Goal: Task Accomplishment & Management: Complete application form

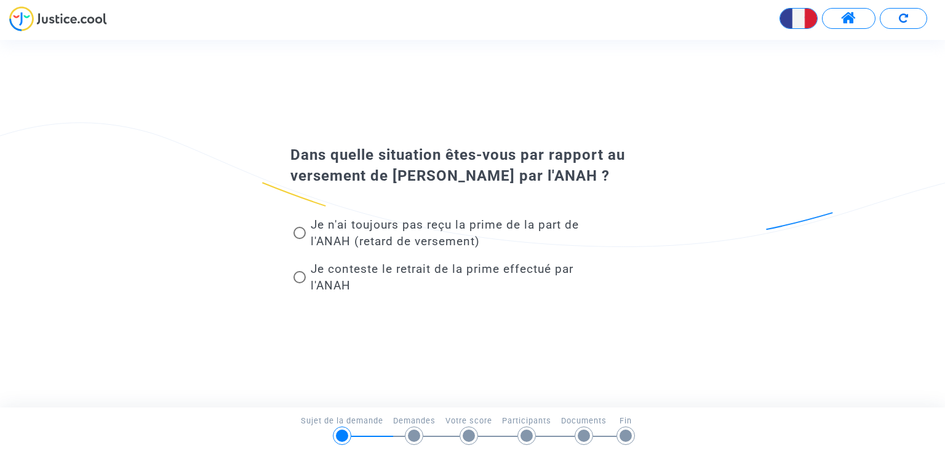
click at [362, 266] on span "Je conteste le retrait de la prime effectué par l'ANAH" at bounding box center [442, 277] width 263 height 31
click at [300, 284] on input "Je conteste le retrait de la prime effectué par l'ANAH" at bounding box center [299, 284] width 1 height 1
radio input "true"
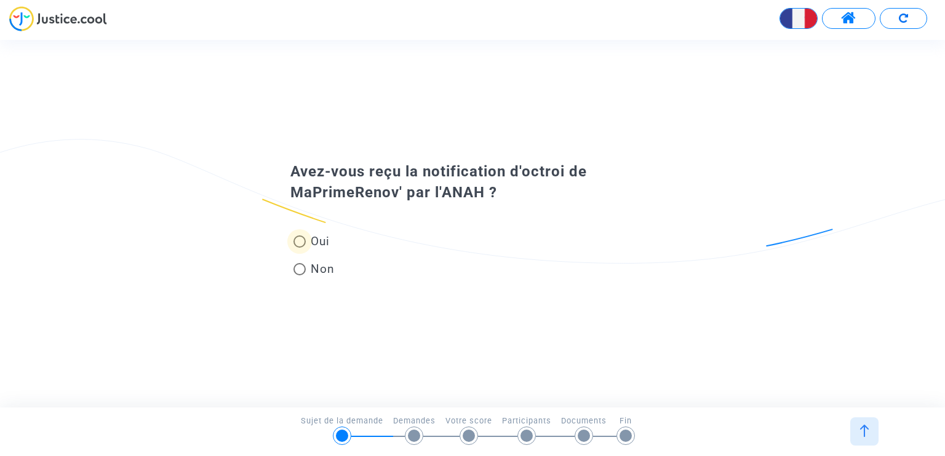
click at [319, 237] on span "Oui" at bounding box center [318, 241] width 24 height 17
click at [300, 248] on input "Oui" at bounding box center [299, 248] width 1 height 1
radio input "true"
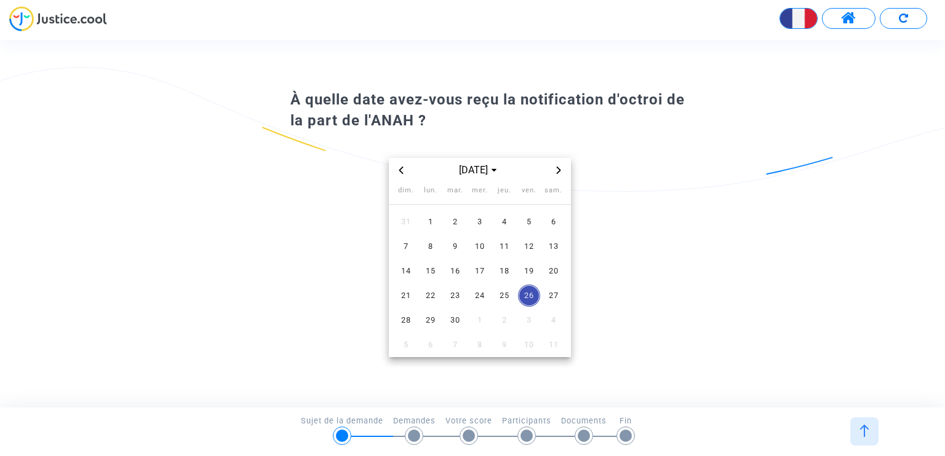
click at [401, 172] on icon "Previous month" at bounding box center [400, 170] width 7 height 7
click at [400, 170] on icon "Previous month" at bounding box center [400, 170] width 7 height 7
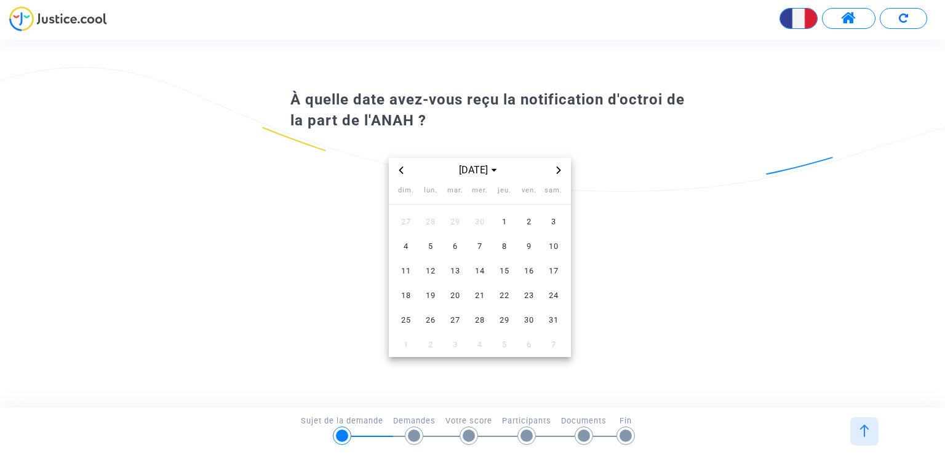
click at [400, 170] on icon "Previous month" at bounding box center [400, 170] width 7 height 7
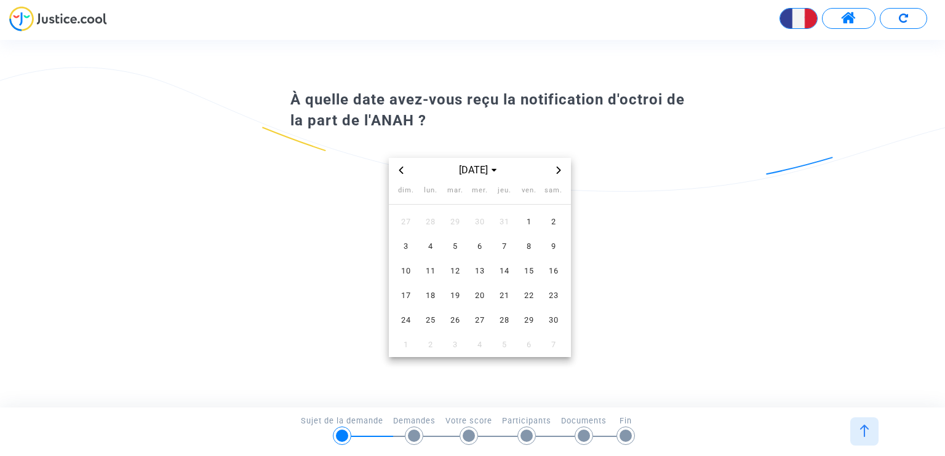
click at [400, 170] on icon "Previous month" at bounding box center [400, 170] width 7 height 7
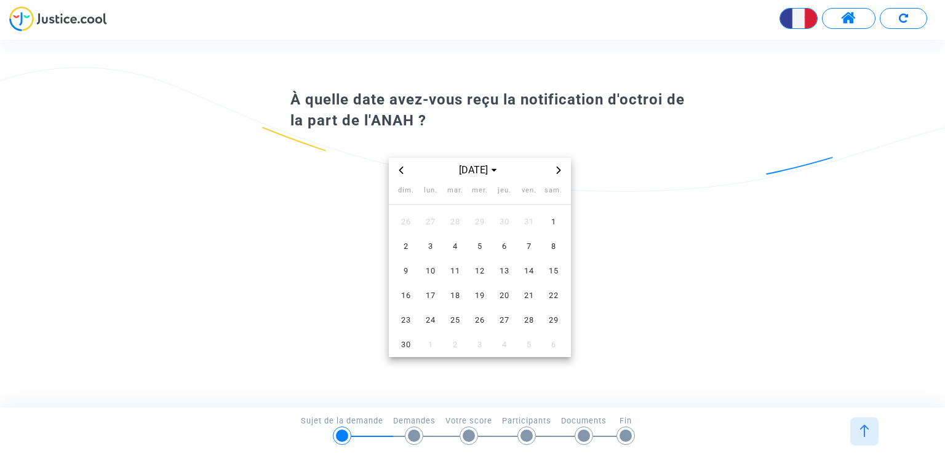
click at [400, 170] on icon "Previous month" at bounding box center [400, 170] width 7 height 7
click at [481, 269] on span "15" at bounding box center [480, 271] width 22 height 22
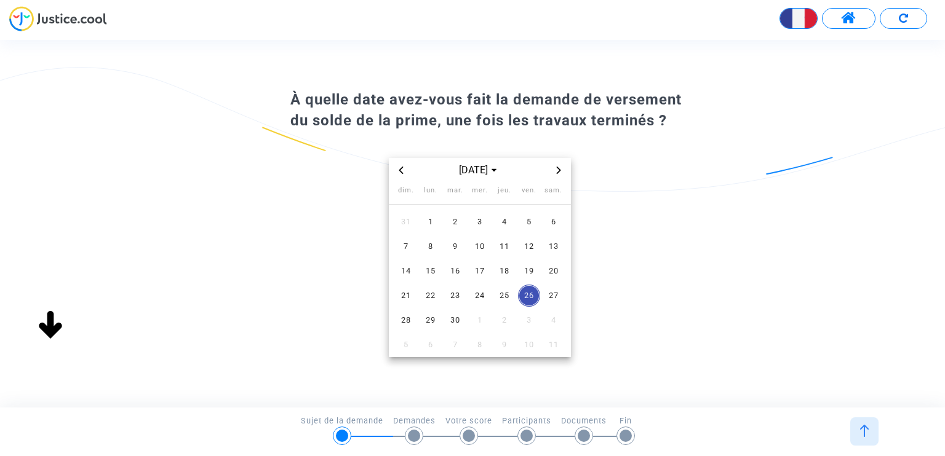
click at [403, 172] on icon "Previous month" at bounding box center [400, 170] width 7 height 7
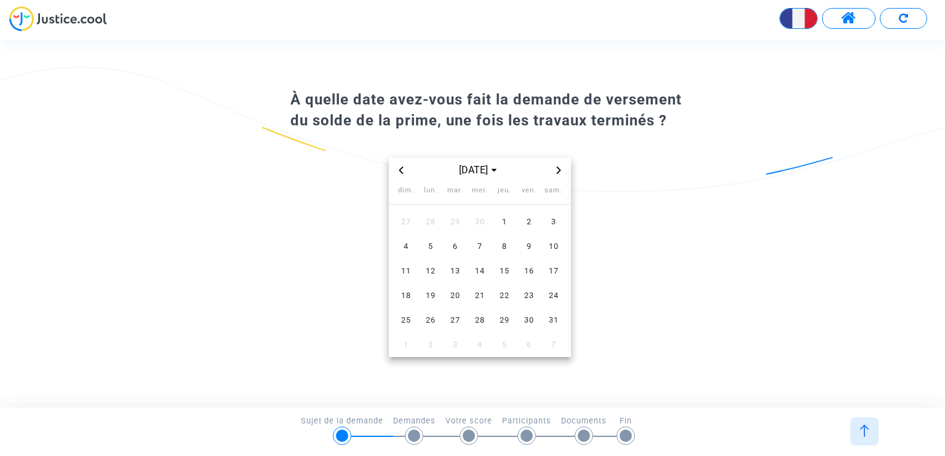
click at [403, 172] on icon "Previous month" at bounding box center [400, 170] width 7 height 7
click at [402, 172] on icon "Previous month" at bounding box center [400, 170] width 7 height 7
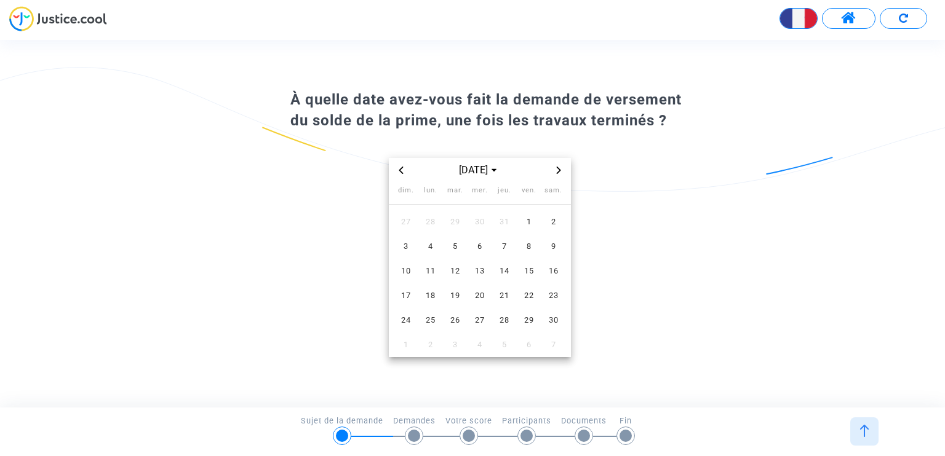
click at [402, 172] on icon "Previous month" at bounding box center [400, 170] width 7 height 7
click at [477, 292] on span "23" at bounding box center [480, 296] width 22 height 22
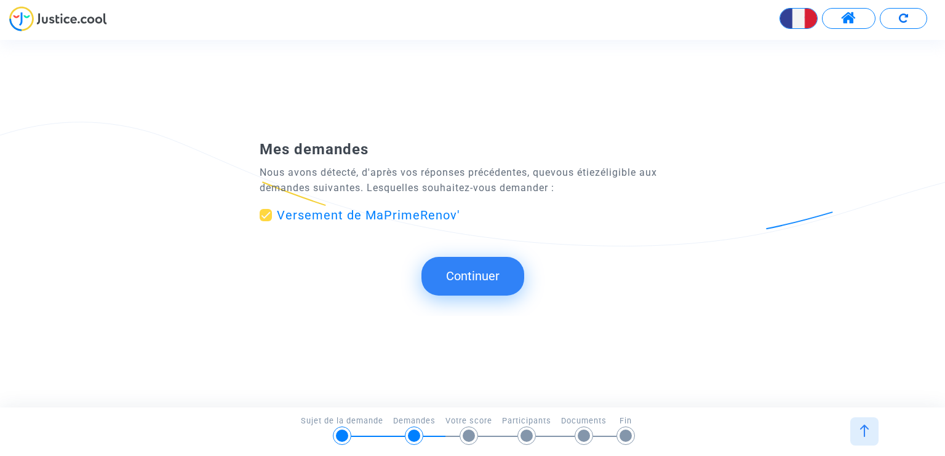
click at [466, 280] on button "Continuer" at bounding box center [472, 276] width 103 height 38
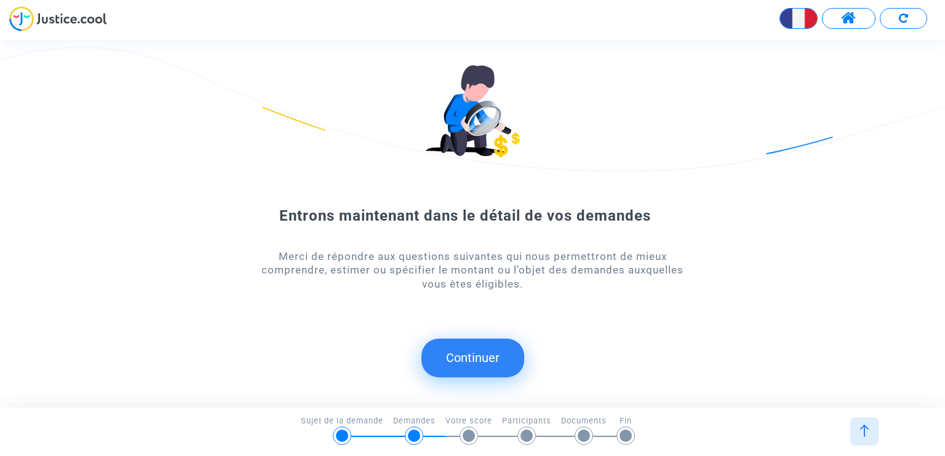
click at [505, 356] on button "Continuer" at bounding box center [472, 358] width 103 height 38
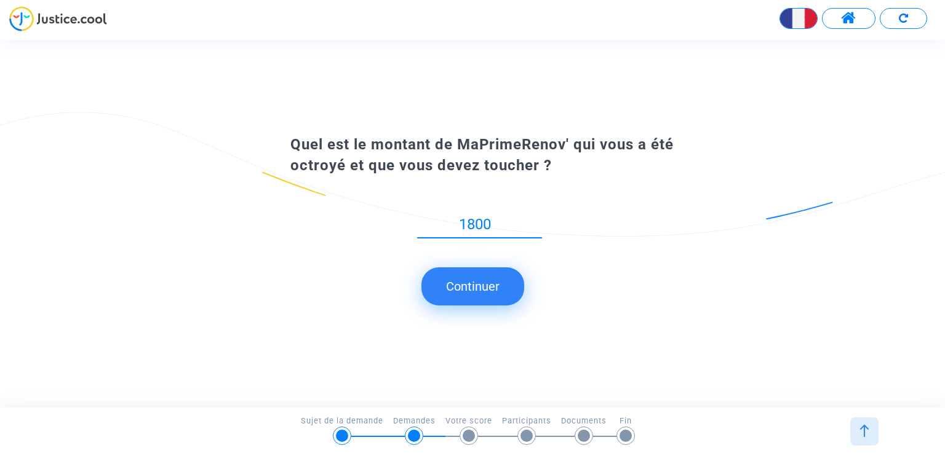
type input "1800"
click at [492, 295] on button "Continuer" at bounding box center [472, 287] width 103 height 38
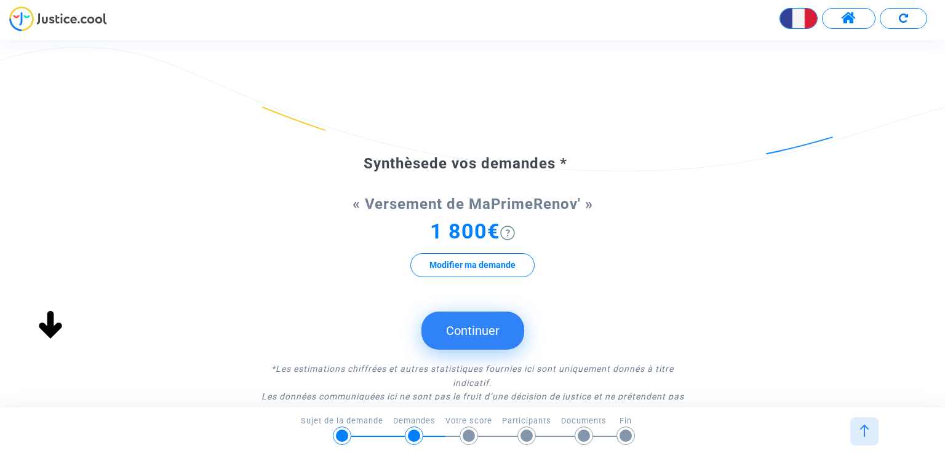
scroll to position [62, 0]
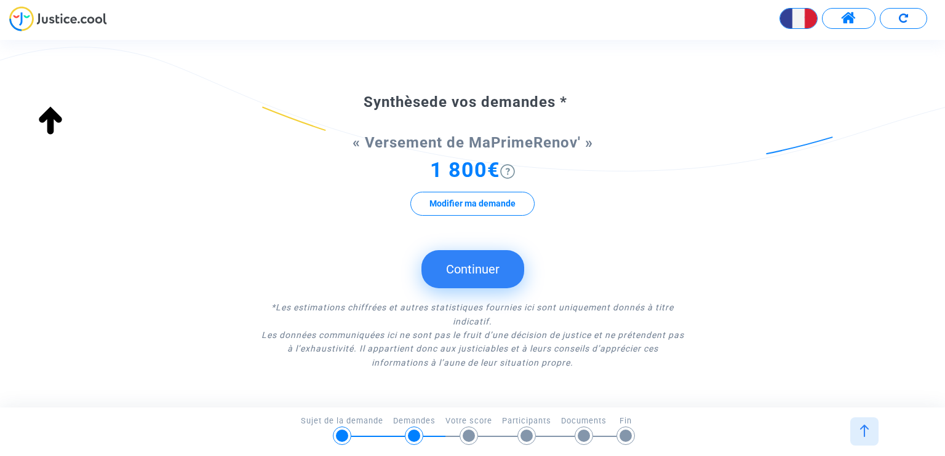
click at [493, 280] on button "Continuer" at bounding box center [472, 269] width 103 height 38
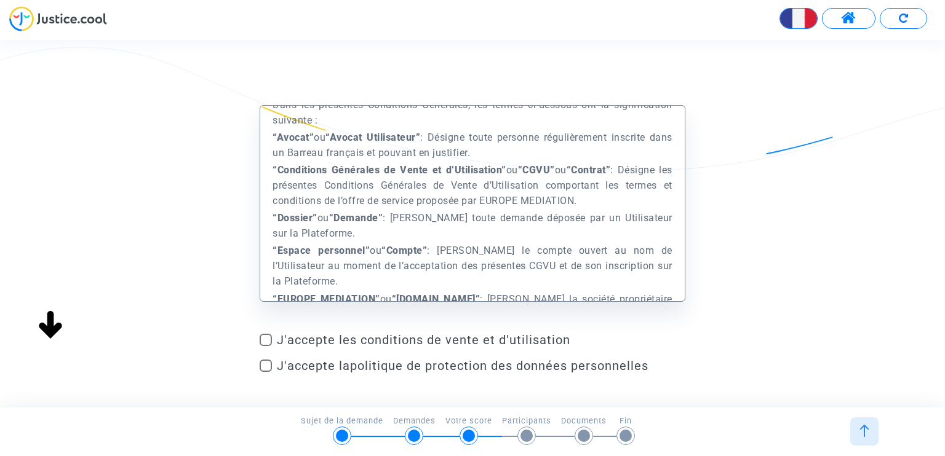
scroll to position [615, 0]
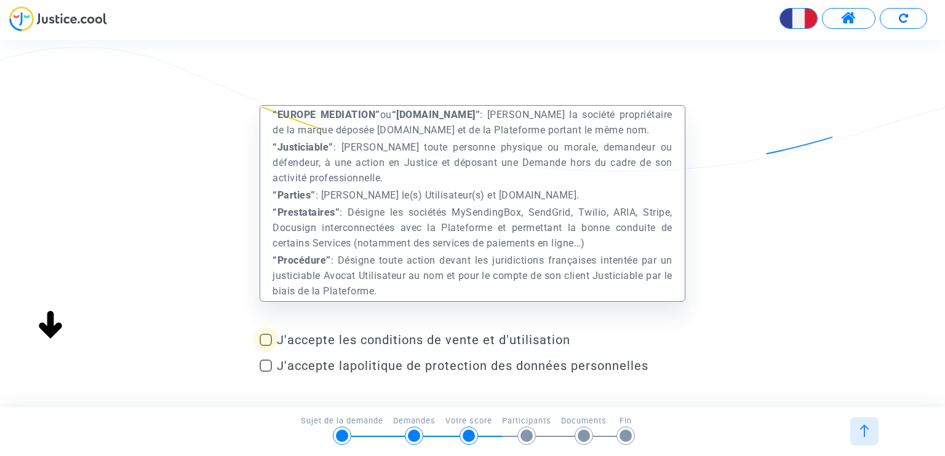
click at [411, 340] on span "J'accepte les conditions de vente et d'utilisation" at bounding box center [481, 340] width 408 height 15
click at [266, 346] on input "J'accepte les conditions de vente et d'utilisation" at bounding box center [265, 346] width 1 height 1
checkbox input "true"
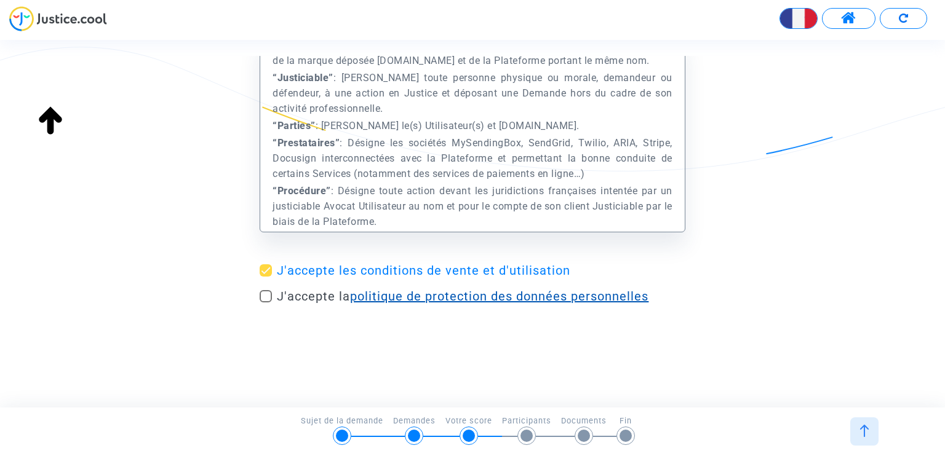
click at [603, 300] on link "politique de protection des données personnelles" at bounding box center [499, 296] width 298 height 15
click at [266, 297] on span at bounding box center [266, 296] width 12 height 12
click at [266, 303] on input "J'accepte la politique de protection des données personnelles" at bounding box center [265, 303] width 1 height 1
checkbox input "true"
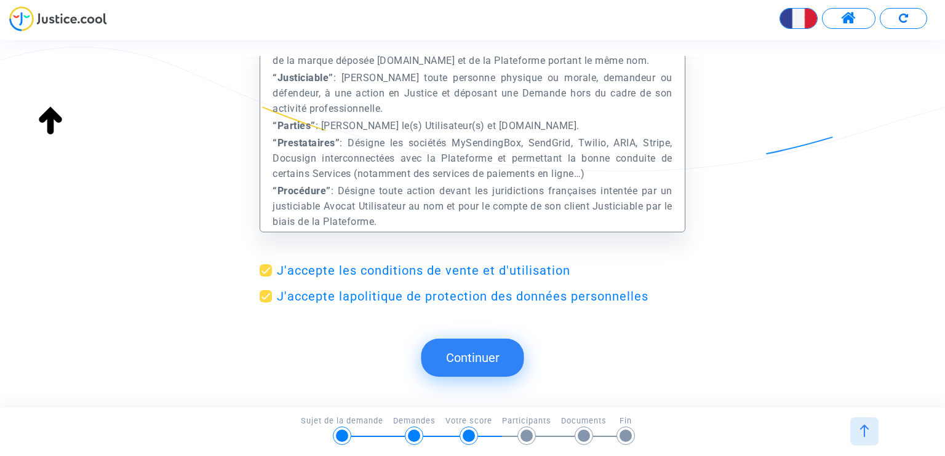
click at [487, 356] on button "Continuer" at bounding box center [472, 358] width 103 height 38
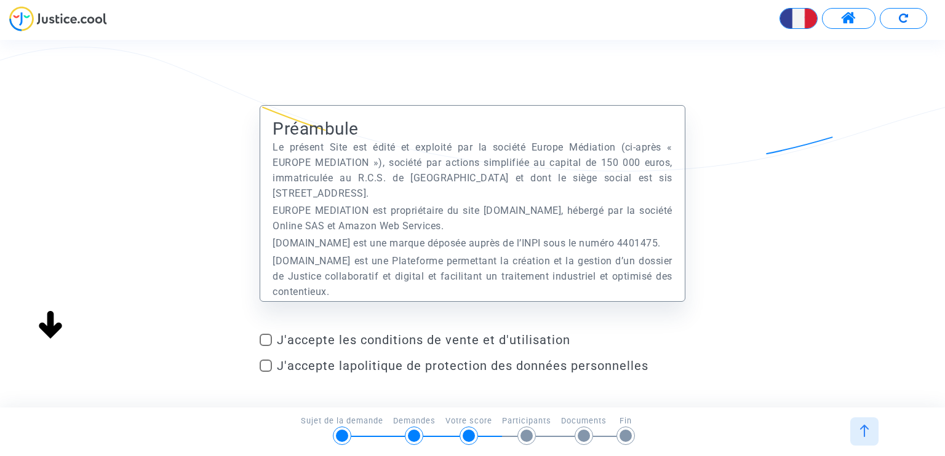
scroll to position [70, 0]
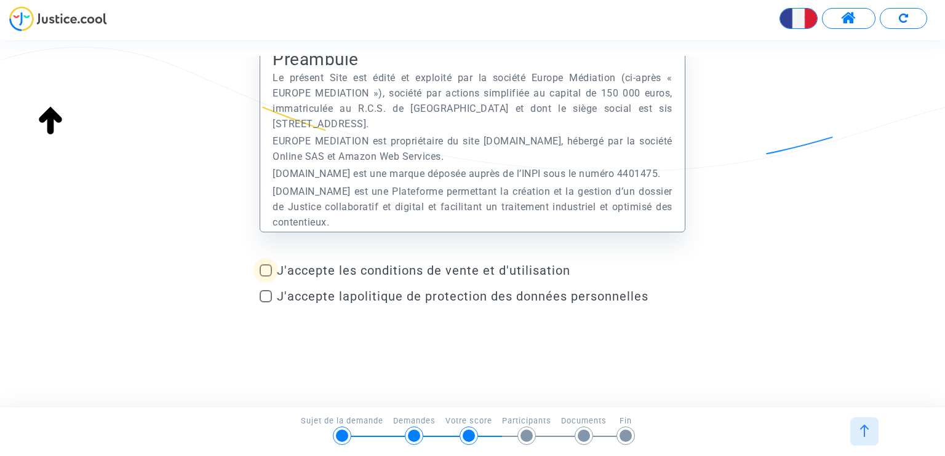
drag, startPoint x: 268, startPoint y: 269, endPoint x: 265, endPoint y: 275, distance: 6.3
click at [268, 269] on span at bounding box center [266, 271] width 12 height 12
click at [266, 277] on input "J'accepte les conditions de vente et d'utilisation" at bounding box center [265, 277] width 1 height 1
checkbox input "true"
click at [265, 298] on span at bounding box center [266, 296] width 12 height 12
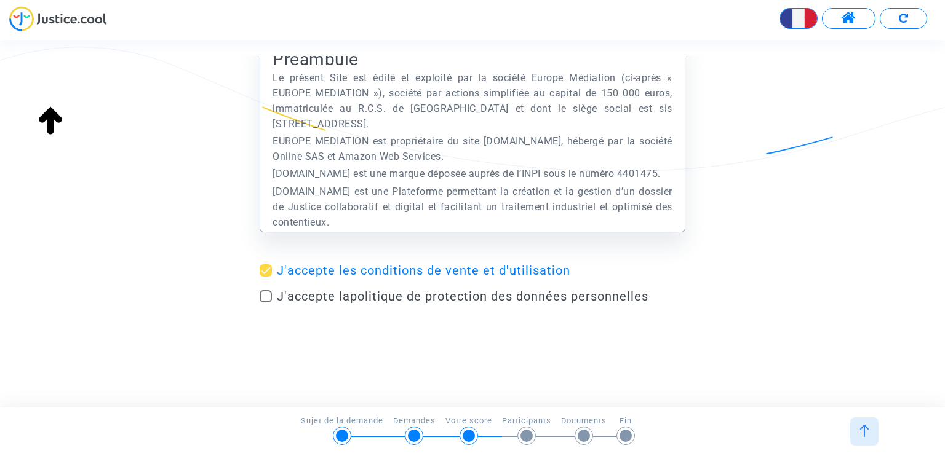
click at [265, 303] on input "J'accepte la politique de protection des données personnelles" at bounding box center [265, 303] width 1 height 1
checkbox input "true"
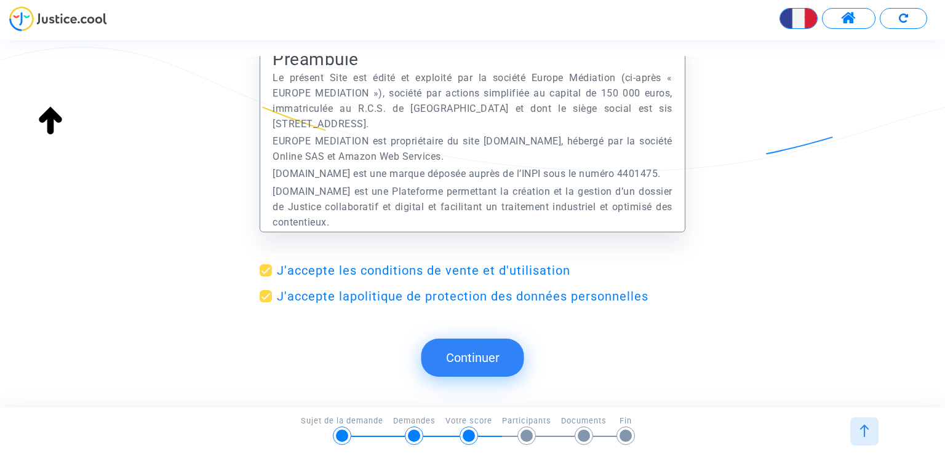
click at [460, 361] on button "Continuer" at bounding box center [472, 358] width 103 height 38
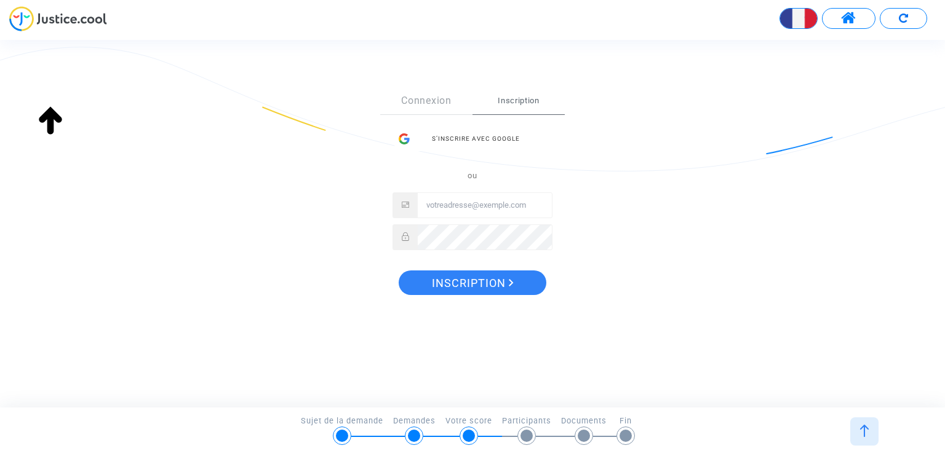
scroll to position [0, 0]
